Goal: Find specific page/section: Find specific page/section

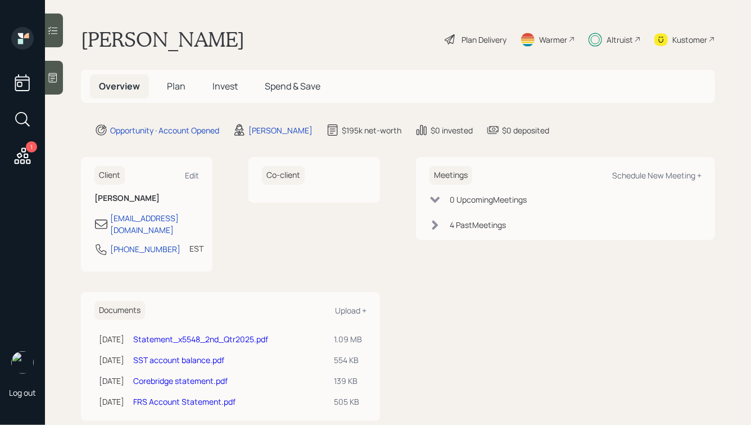
click at [687, 44] on div "Kustomer" at bounding box center [690, 40] width 35 height 12
click at [253, 248] on div "Co-client" at bounding box center [315, 214] width 132 height 115
click at [615, 38] on div "Altruist" at bounding box center [620, 40] width 26 height 12
